Goal: Information Seeking & Learning: Learn about a topic

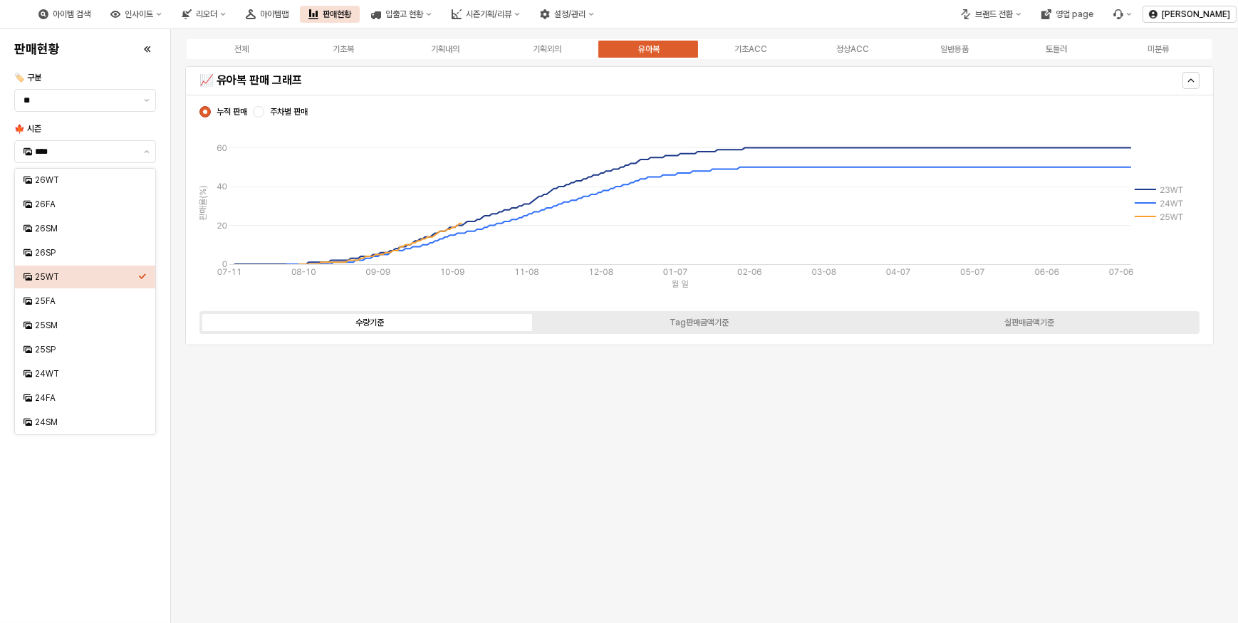
scroll to position [3959, 0]
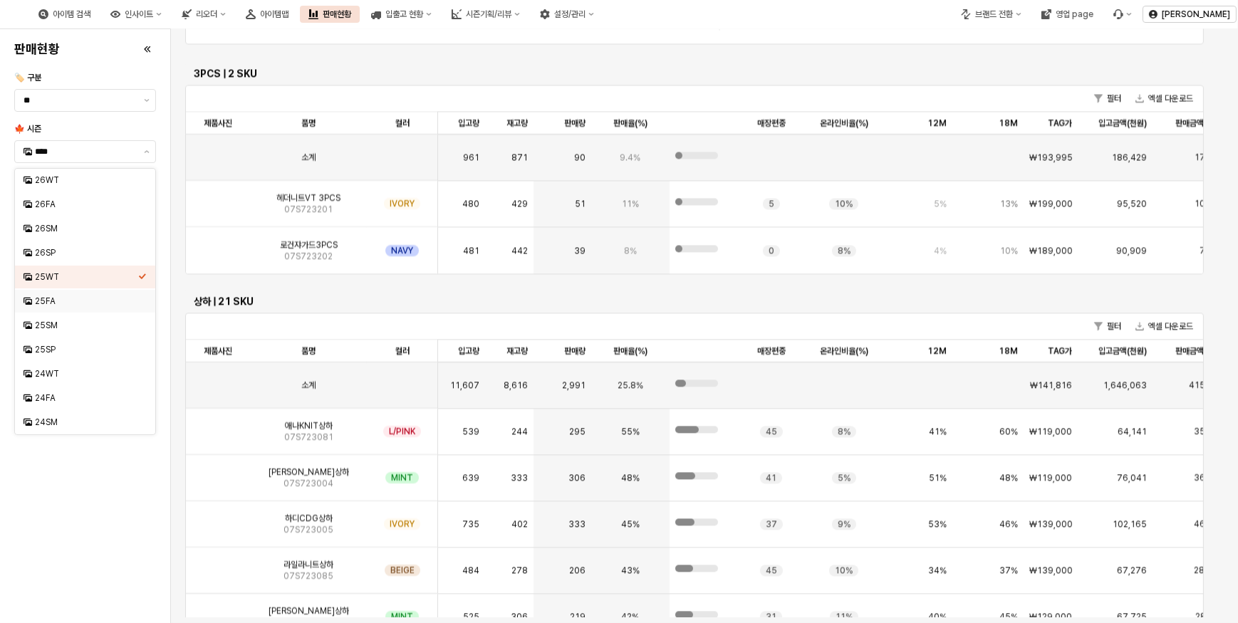
click at [58, 300] on div "25FA" at bounding box center [86, 301] width 103 height 11
type input "****"
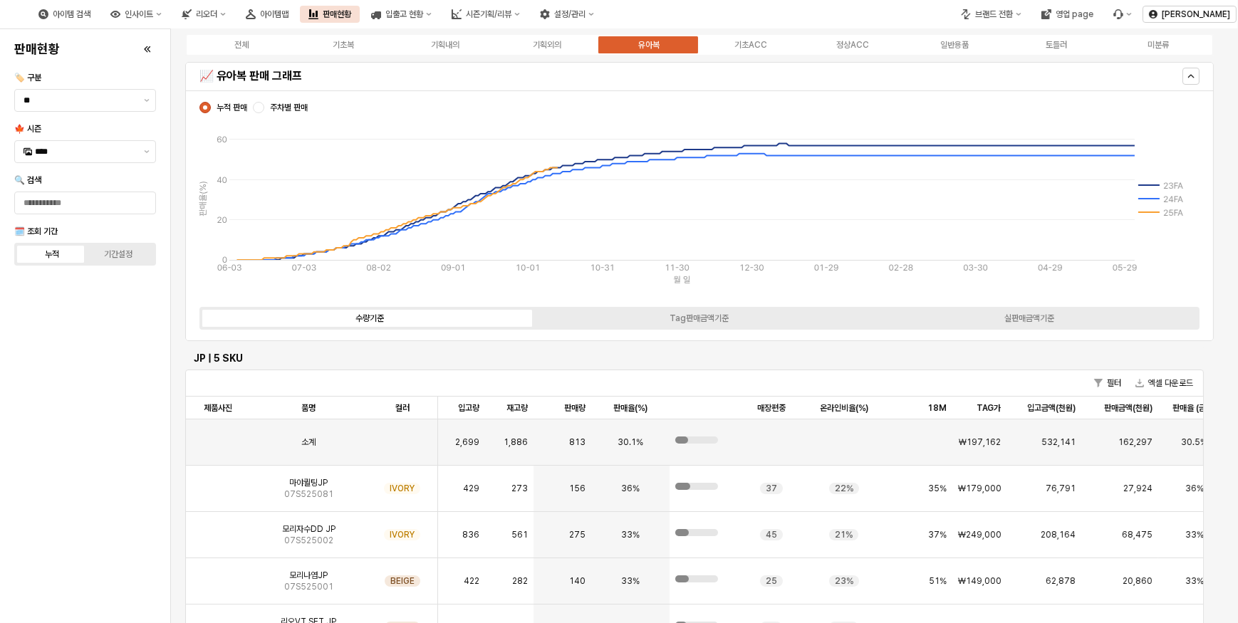
scroll to position [0, 0]
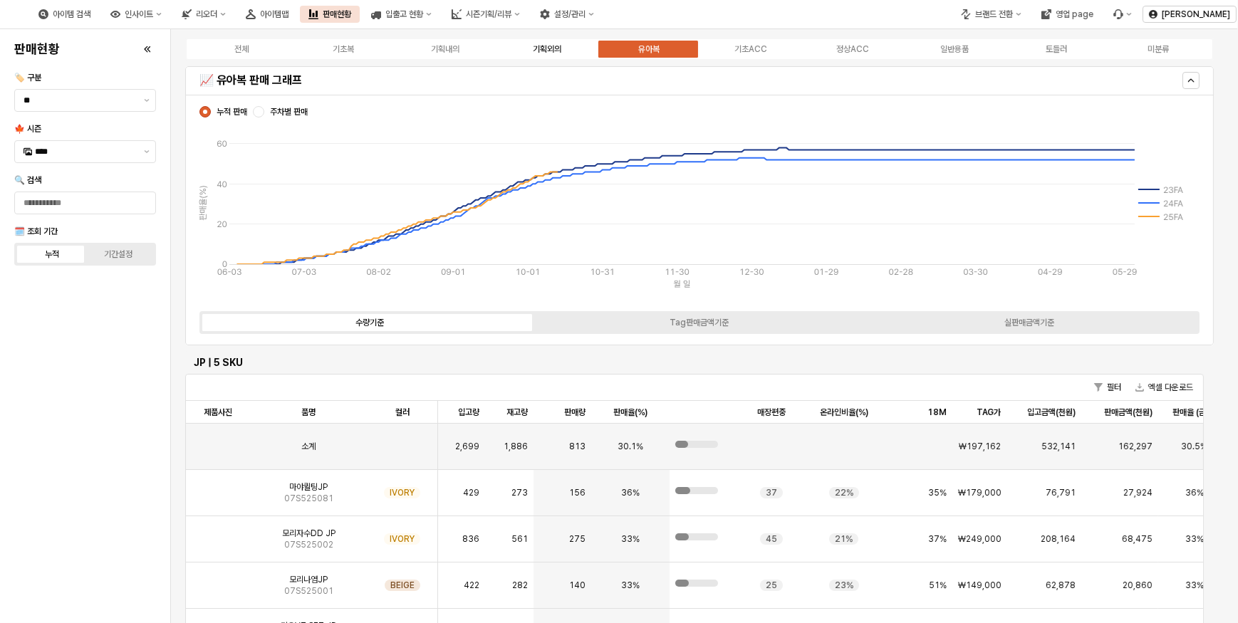
click at [542, 50] on div "기획외의" at bounding box center [547, 49] width 28 height 10
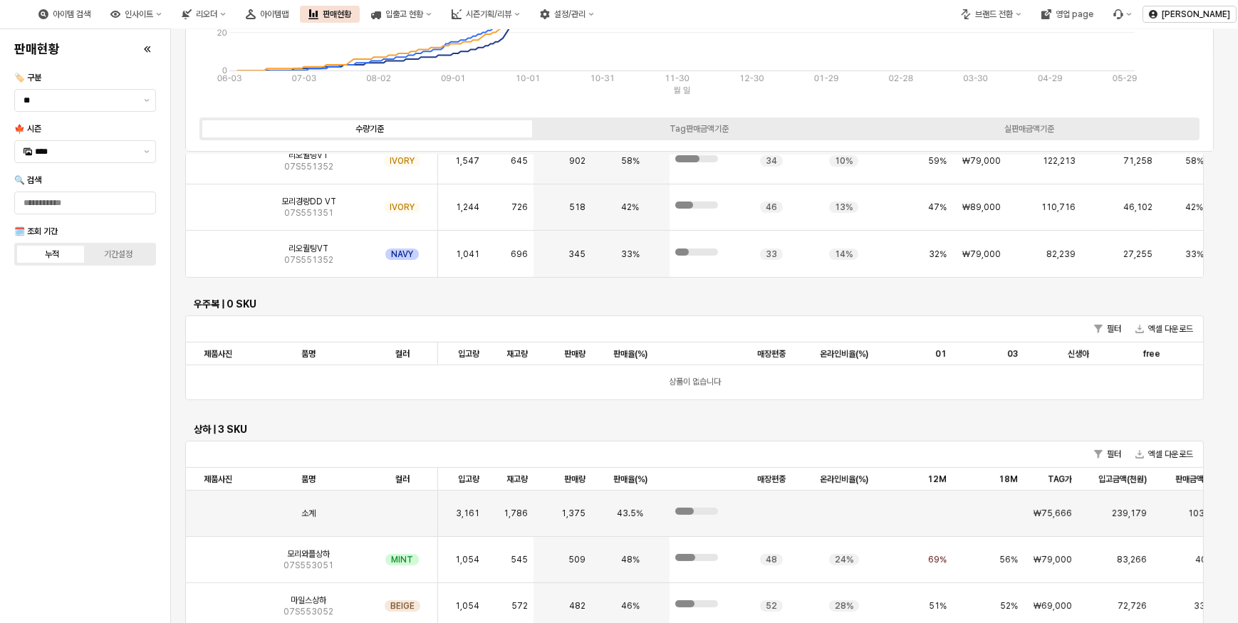
scroll to position [582, 0]
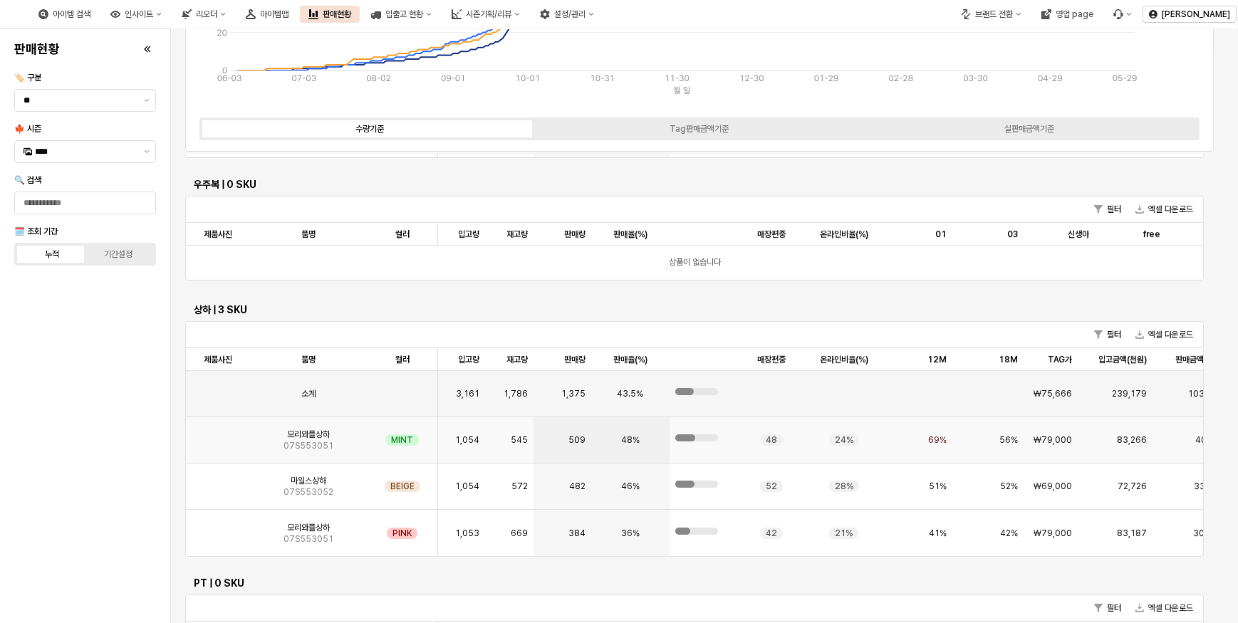
click at [304, 455] on div "모리와플상하 07S553051" at bounding box center [308, 440] width 117 height 46
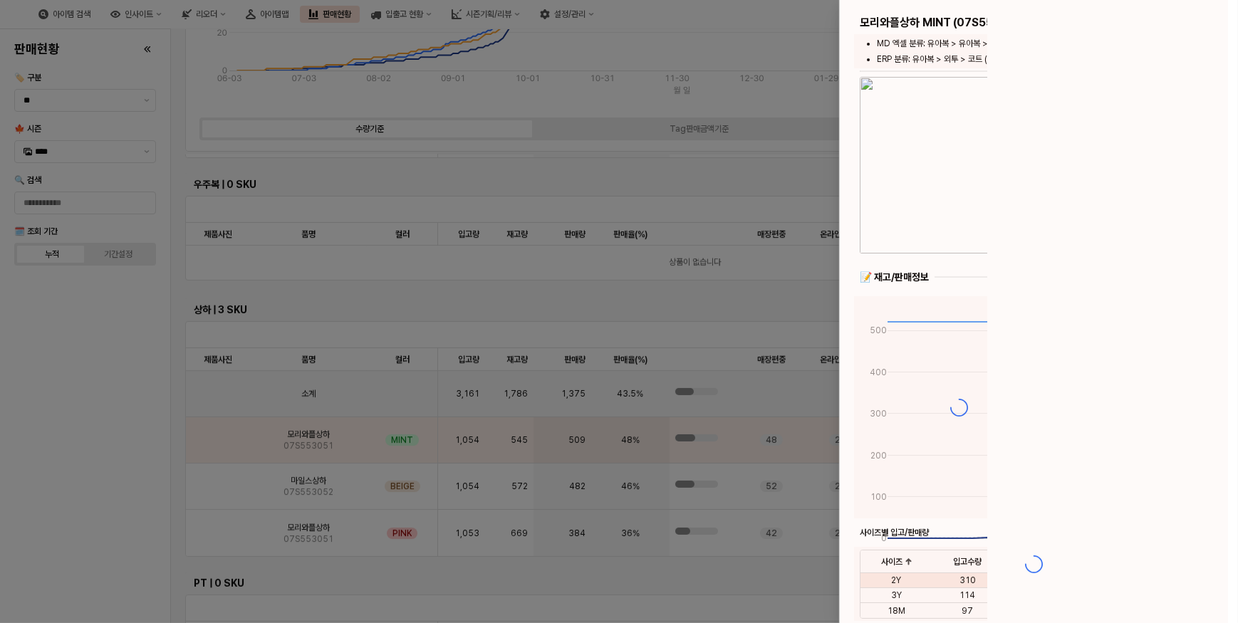
click at [299, 444] on div at bounding box center [619, 311] width 1238 height 623
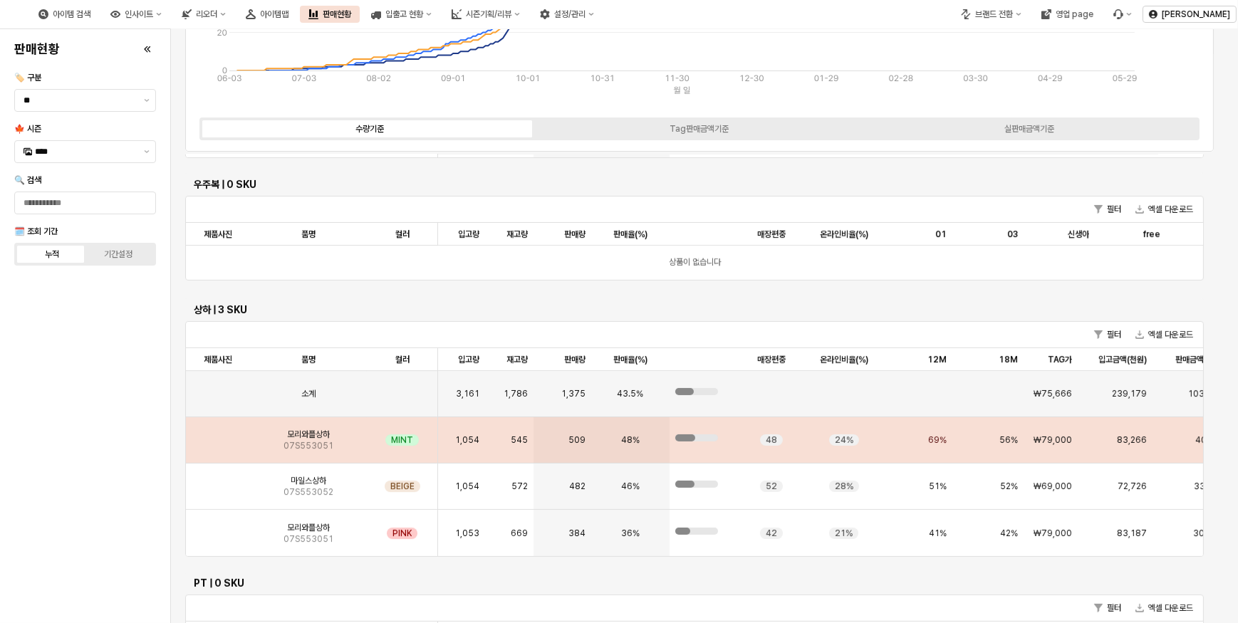
click at [297, 440] on span "07S553051" at bounding box center [308, 445] width 50 height 11
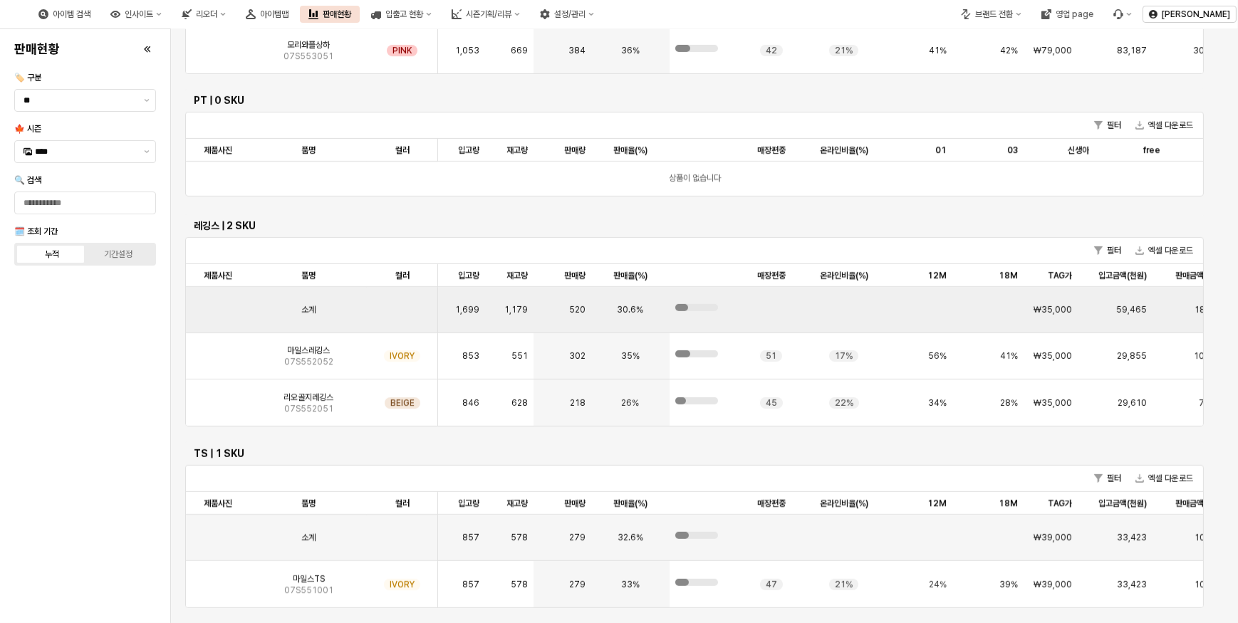
scroll to position [409, 0]
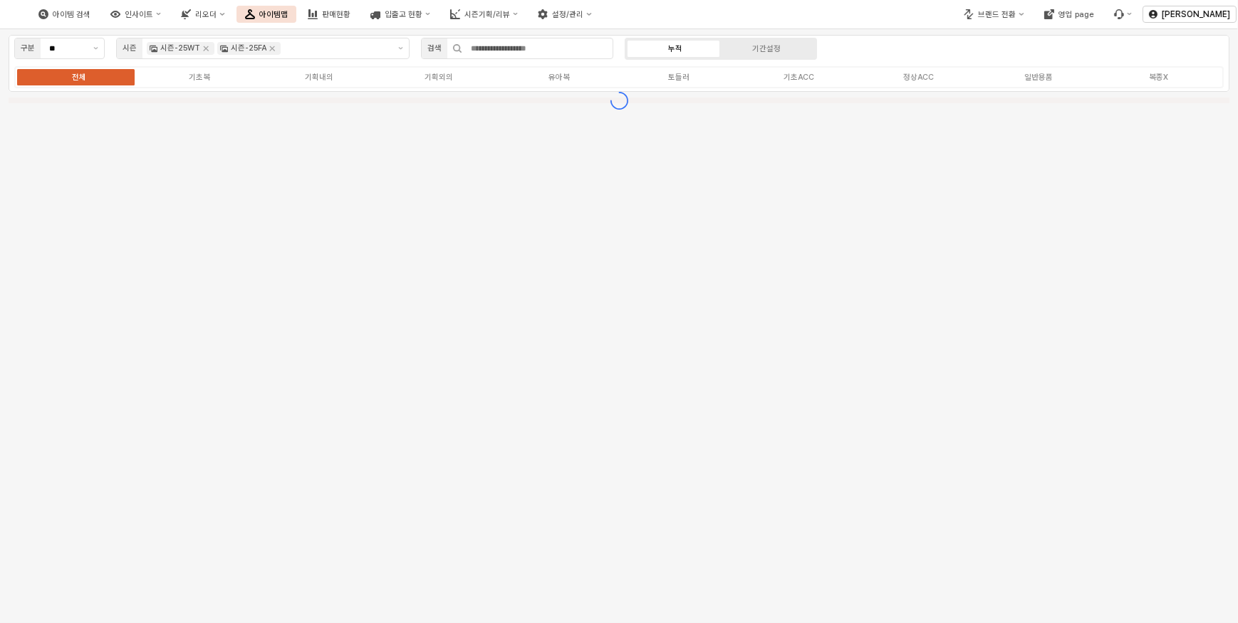
click at [573, 380] on div "구분 ** 시즌 시즌-25WT 시즌-25FA 검색 누적 기간설정 전체 기초복 기획내의 기획외의 유아복 토들러 기초ACC 정상ACC 일반용품 복…" at bounding box center [619, 326] width 1238 height 594
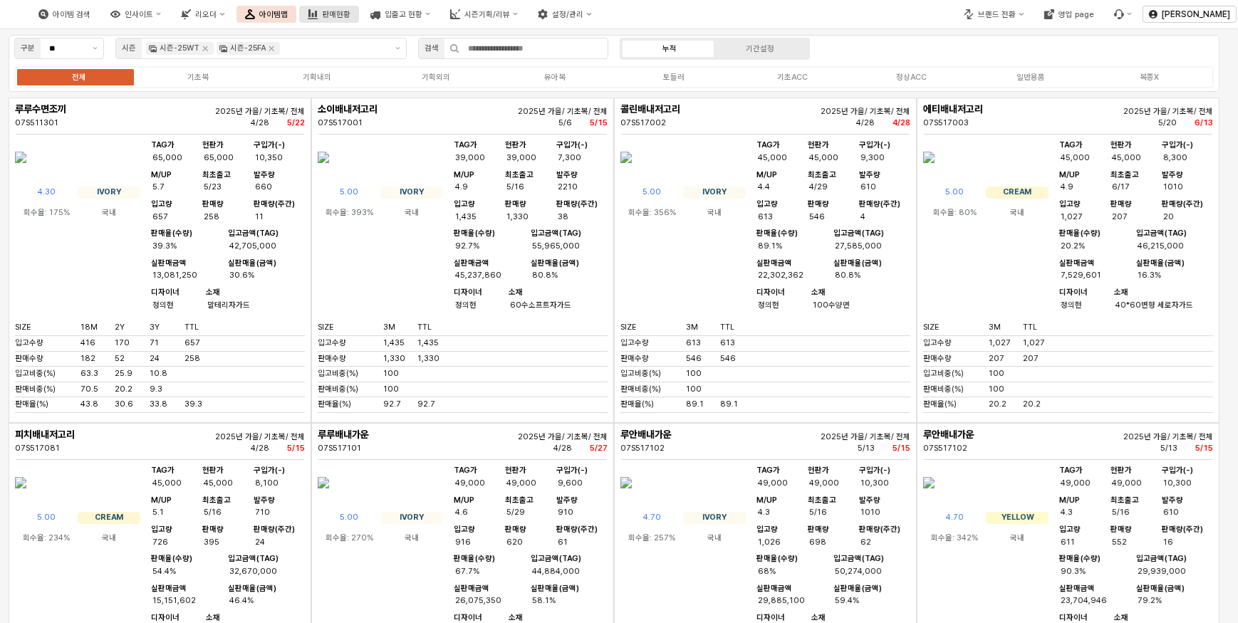
click at [350, 16] on div "판매현황" at bounding box center [336, 14] width 28 height 9
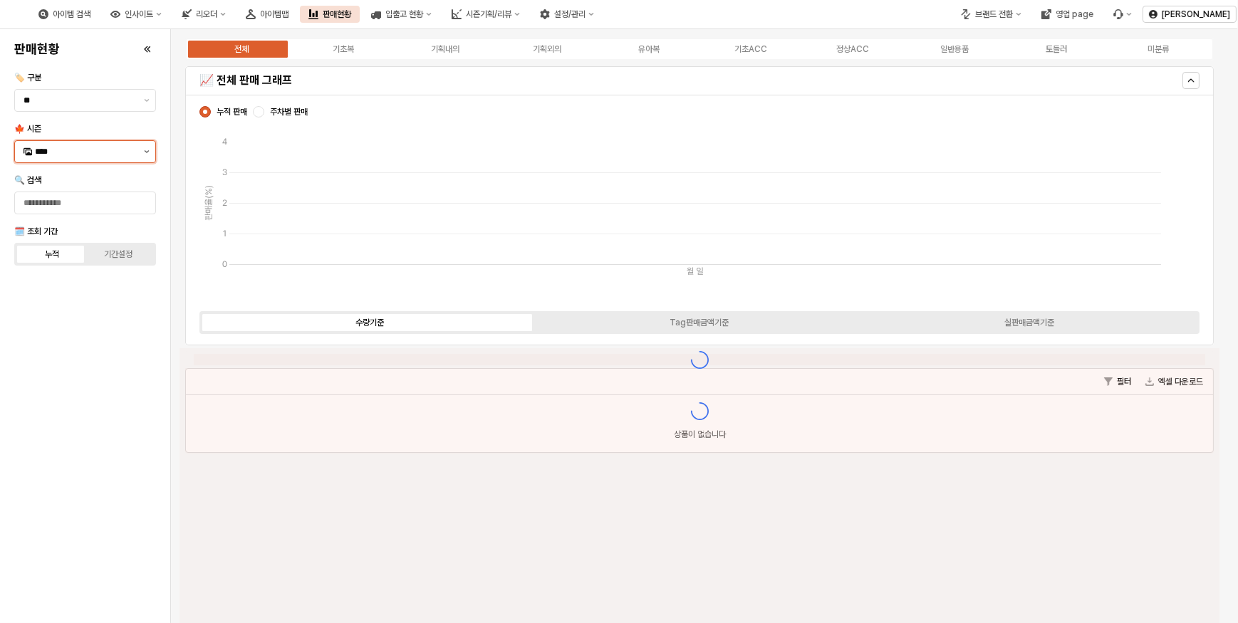
click at [141, 150] on button "제안 사항 표시" at bounding box center [146, 151] width 17 height 21
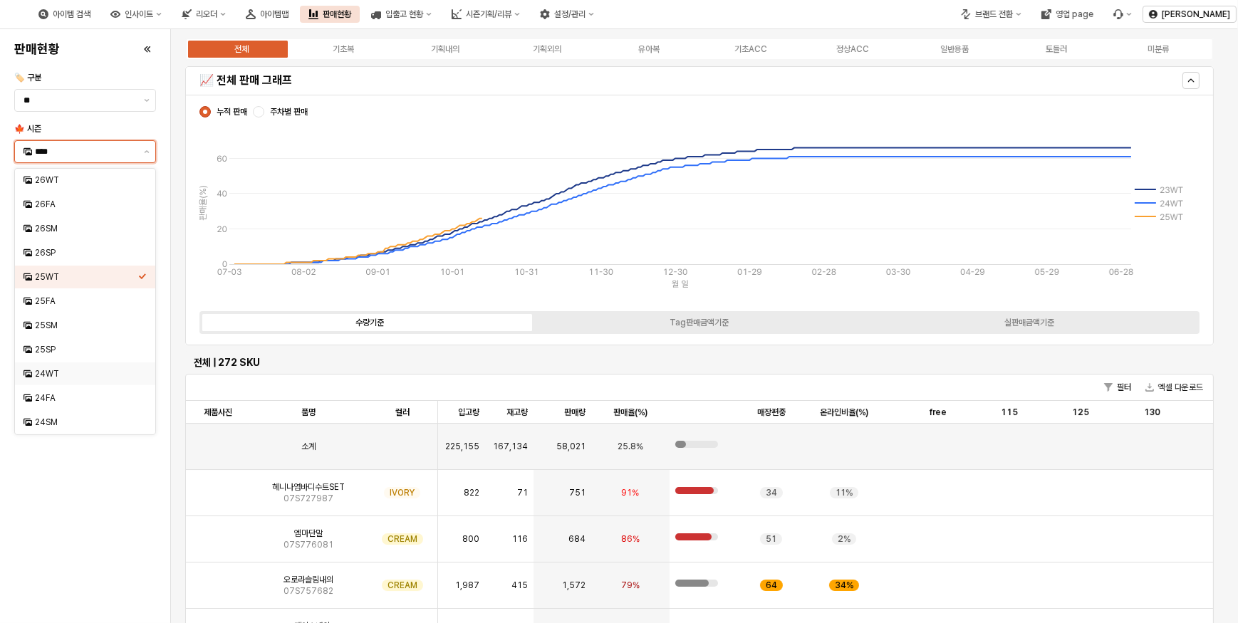
click at [60, 375] on div "24WT" at bounding box center [86, 373] width 103 height 11
type input "****"
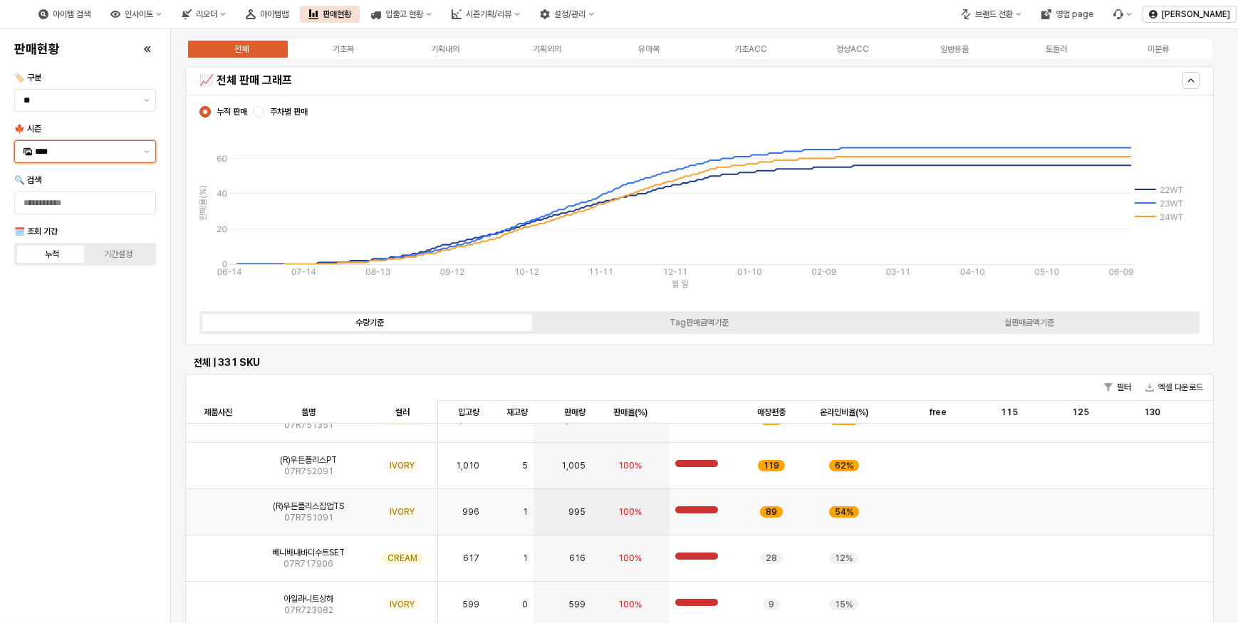
scroll to position [129, 0]
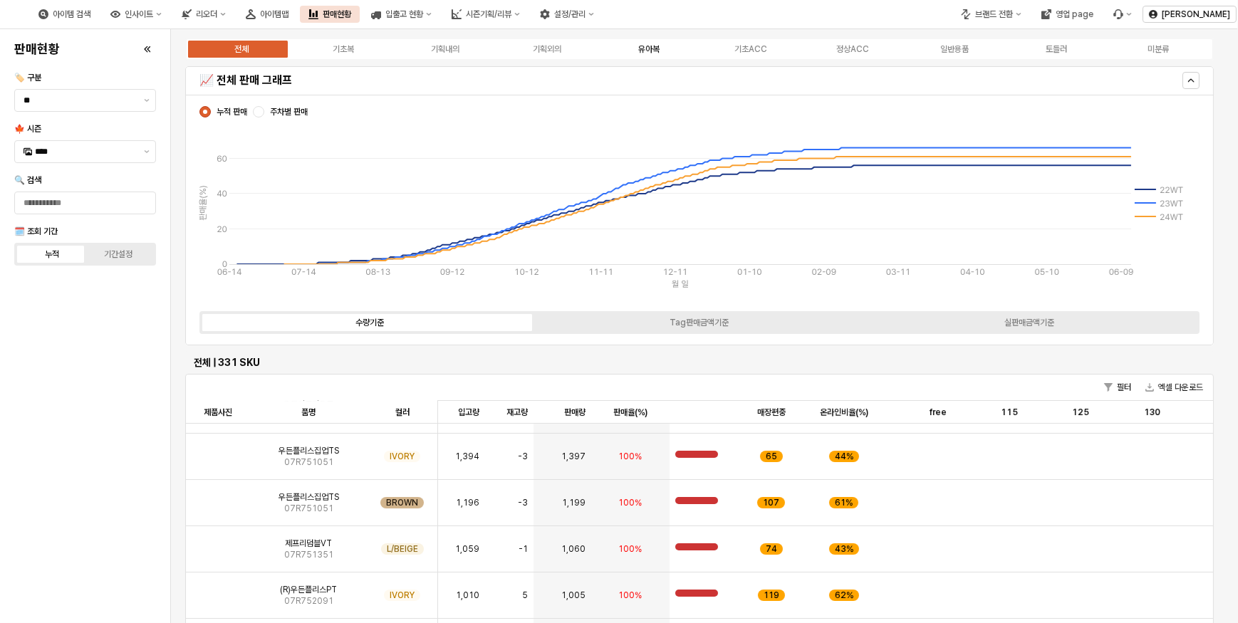
click at [644, 46] on div "유아복" at bounding box center [648, 49] width 21 height 10
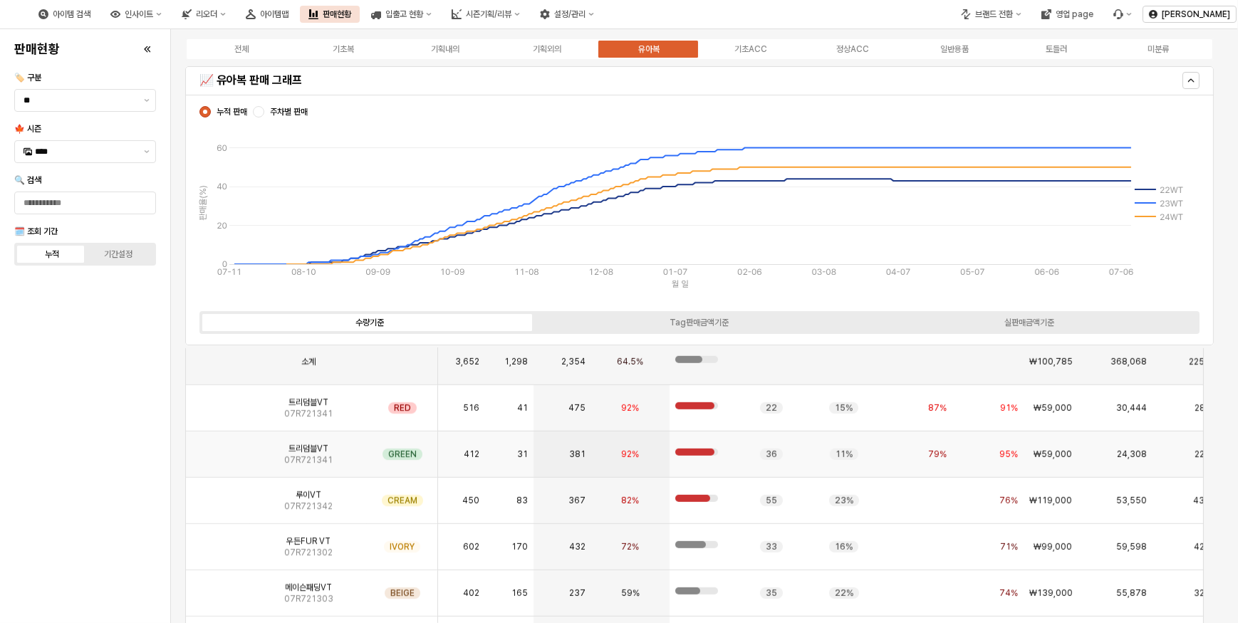
scroll to position [1488, 0]
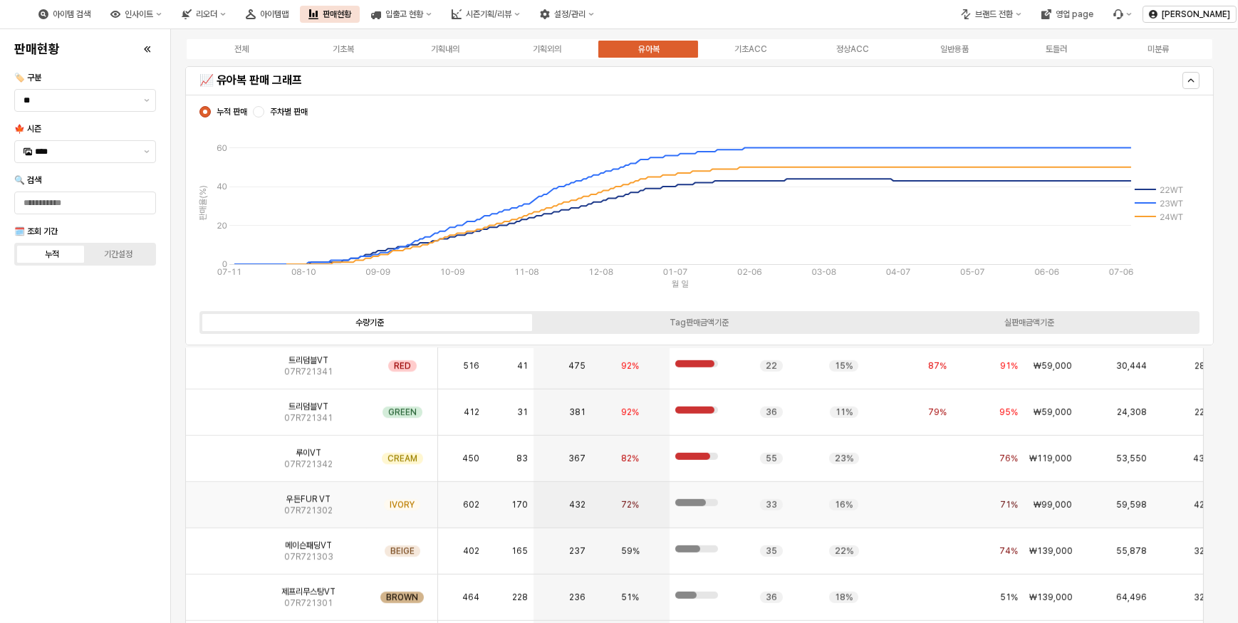
click at [218, 499] on img "App Frame" at bounding box center [218, 499] width 0 height 0
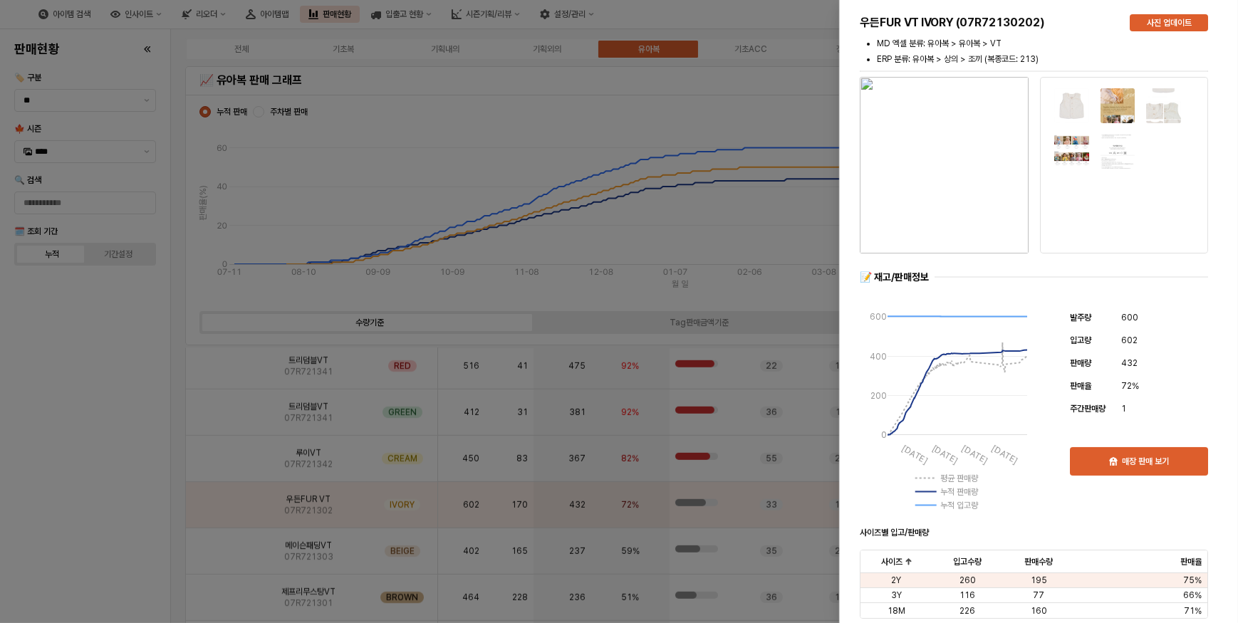
click at [978, 134] on img "button" at bounding box center [943, 165] width 169 height 177
drag, startPoint x: 114, startPoint y: 457, endPoint x: 150, endPoint y: 459, distance: 36.3
click at [115, 457] on div at bounding box center [619, 311] width 1238 height 623
